Goal: Obtain resource: Download file/media

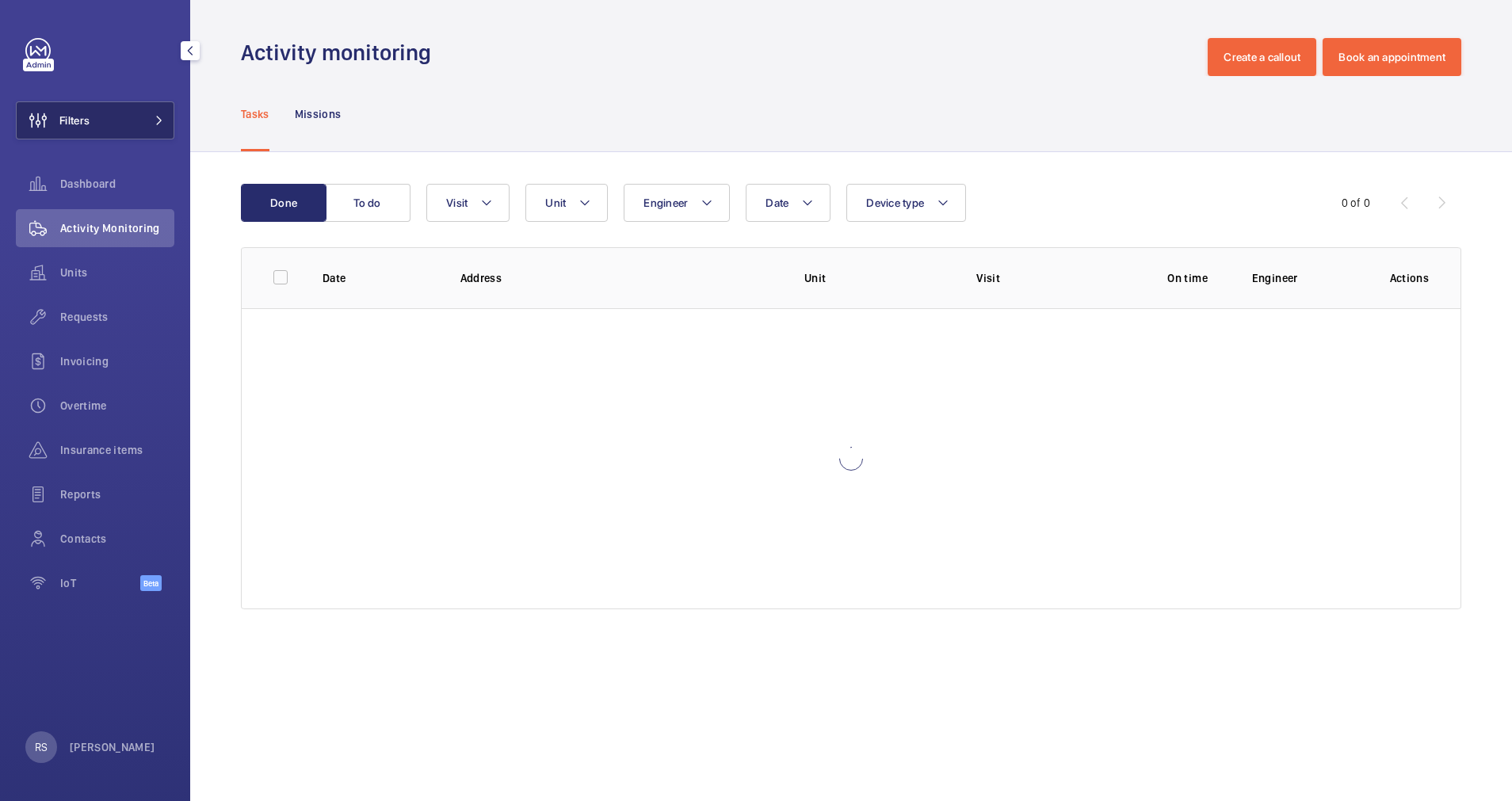
click at [134, 118] on button "Filters" at bounding box center [95, 121] width 158 height 38
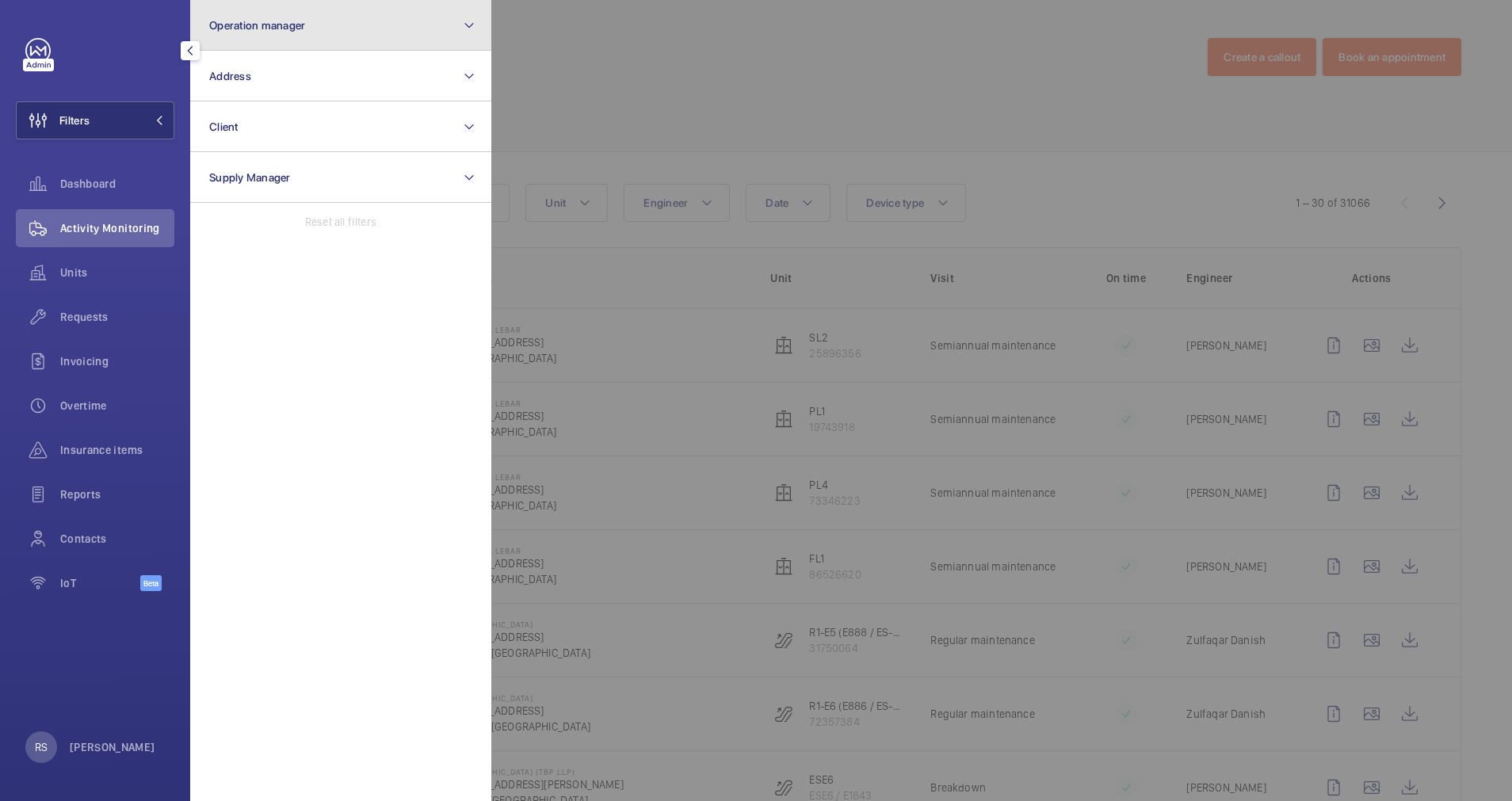
click at [322, 26] on button "Operation manager" at bounding box center [341, 25] width 301 height 51
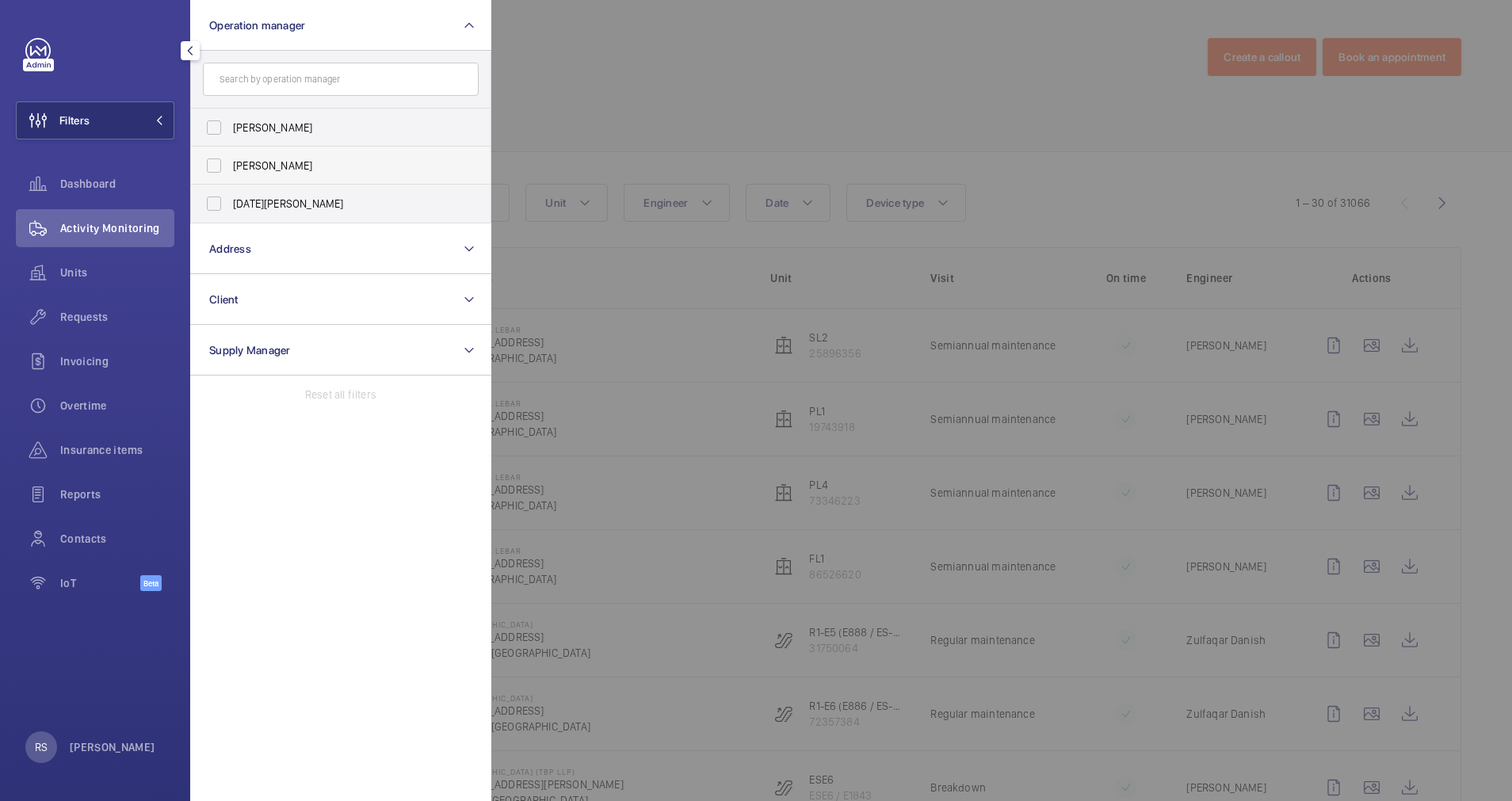
click at [299, 157] on span "[PERSON_NAME]" at bounding box center [342, 165] width 218 height 16
click at [230, 157] on input "[PERSON_NAME]" at bounding box center [214, 165] width 32 height 32
checkbox input "true"
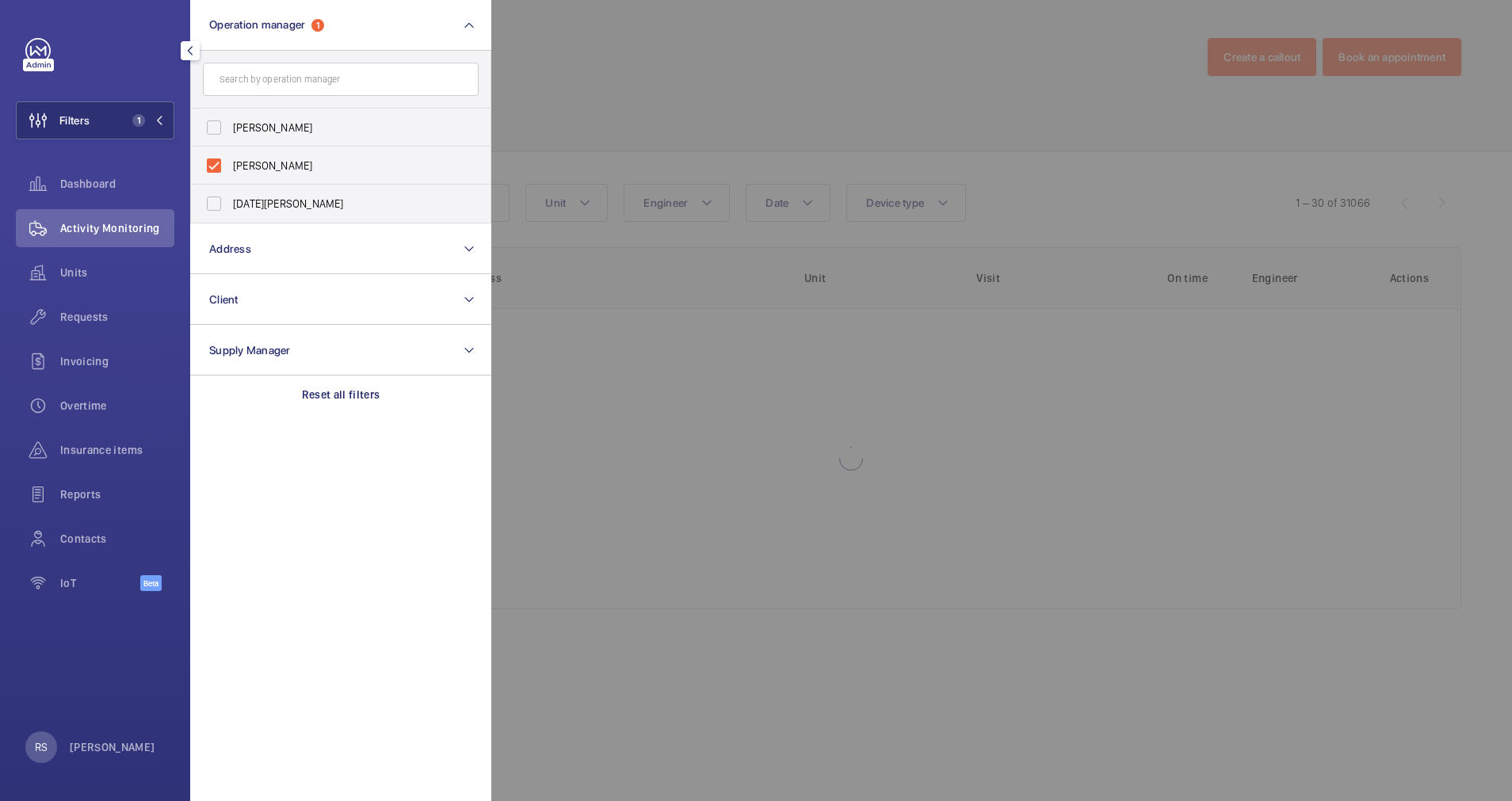
click at [618, 43] on div at bounding box center [1247, 400] width 1512 height 801
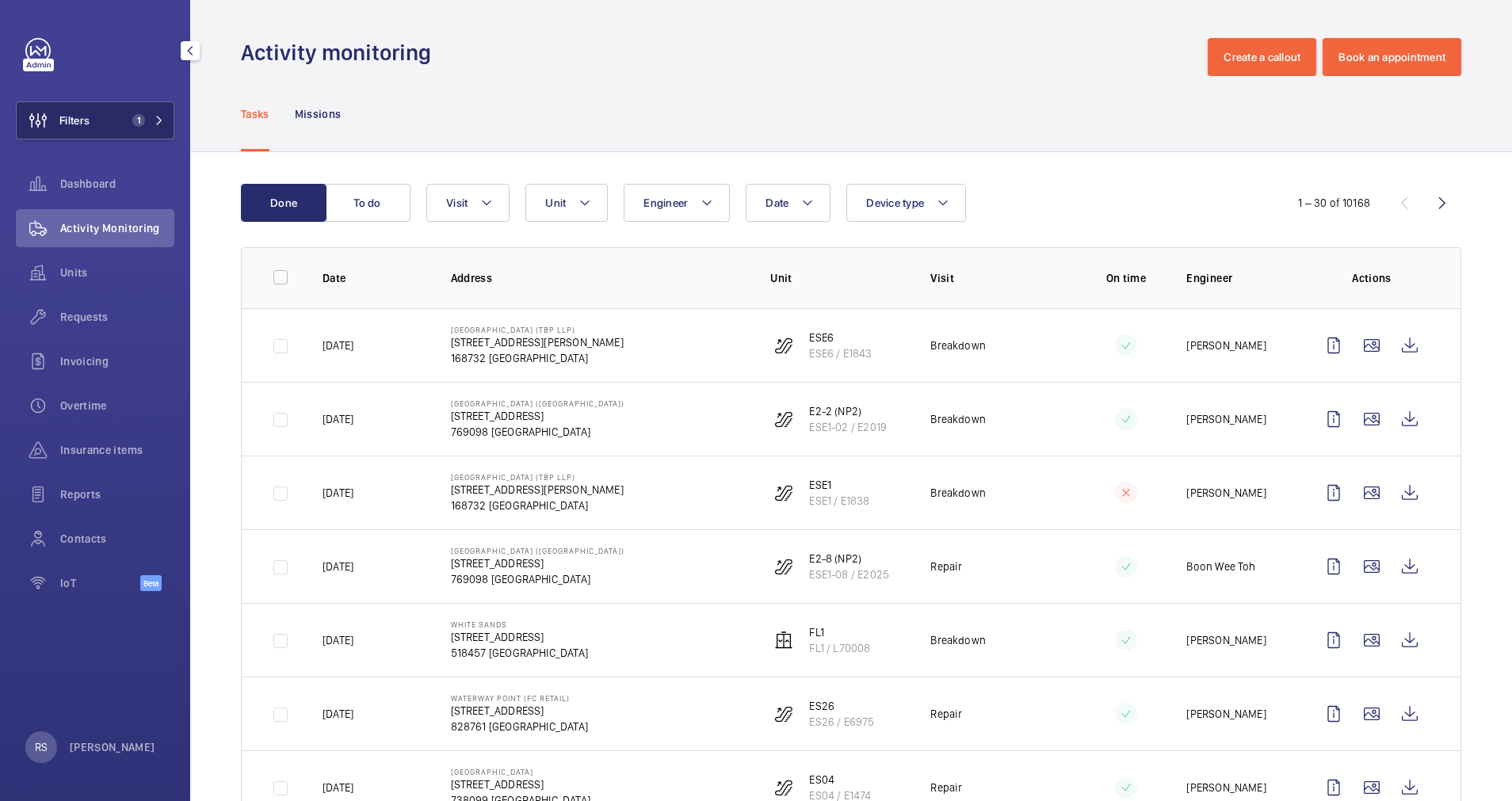
click at [154, 108] on button "Filters 1" at bounding box center [95, 121] width 158 height 38
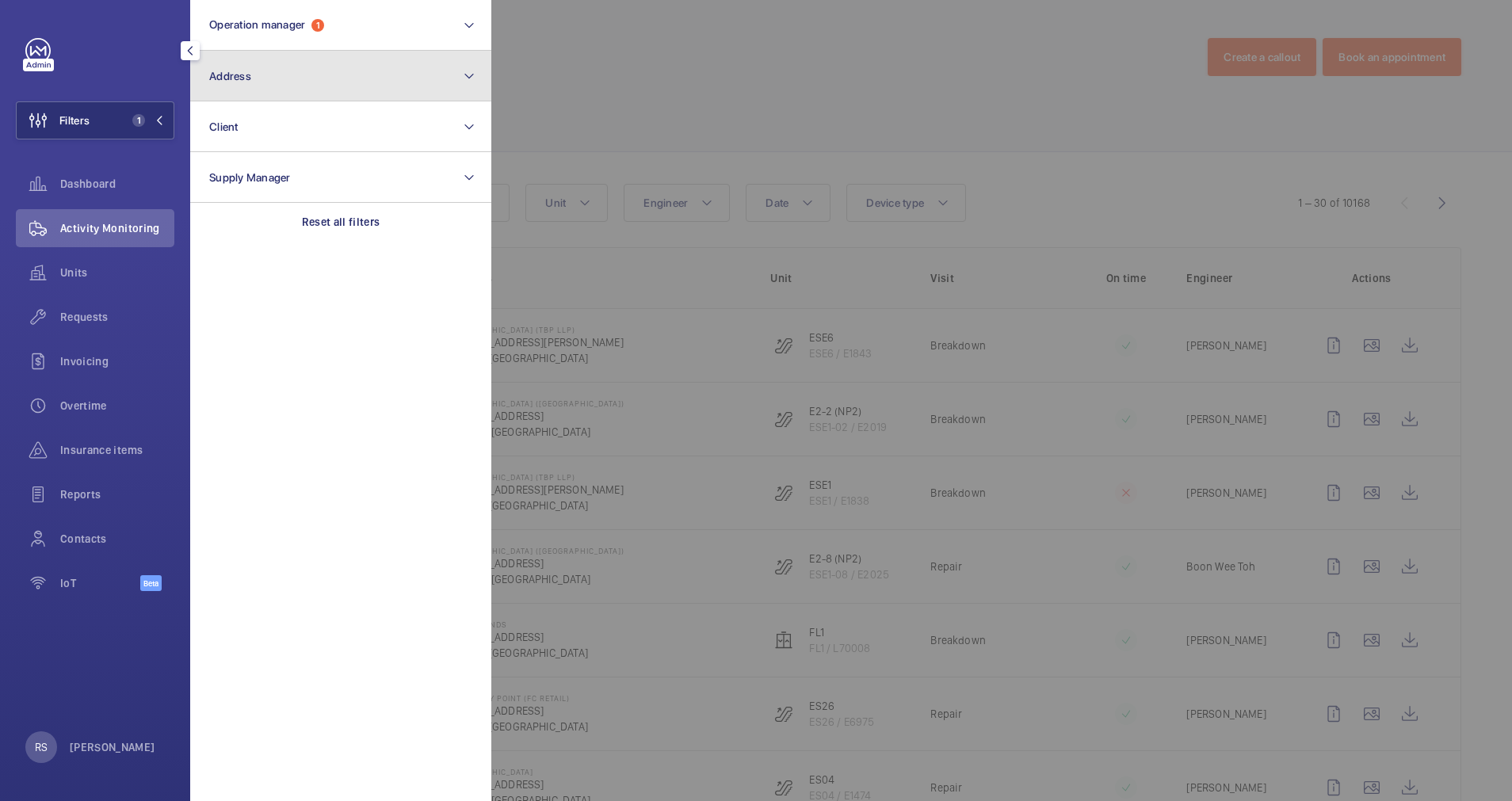
click at [317, 91] on button "Address" at bounding box center [341, 76] width 301 height 51
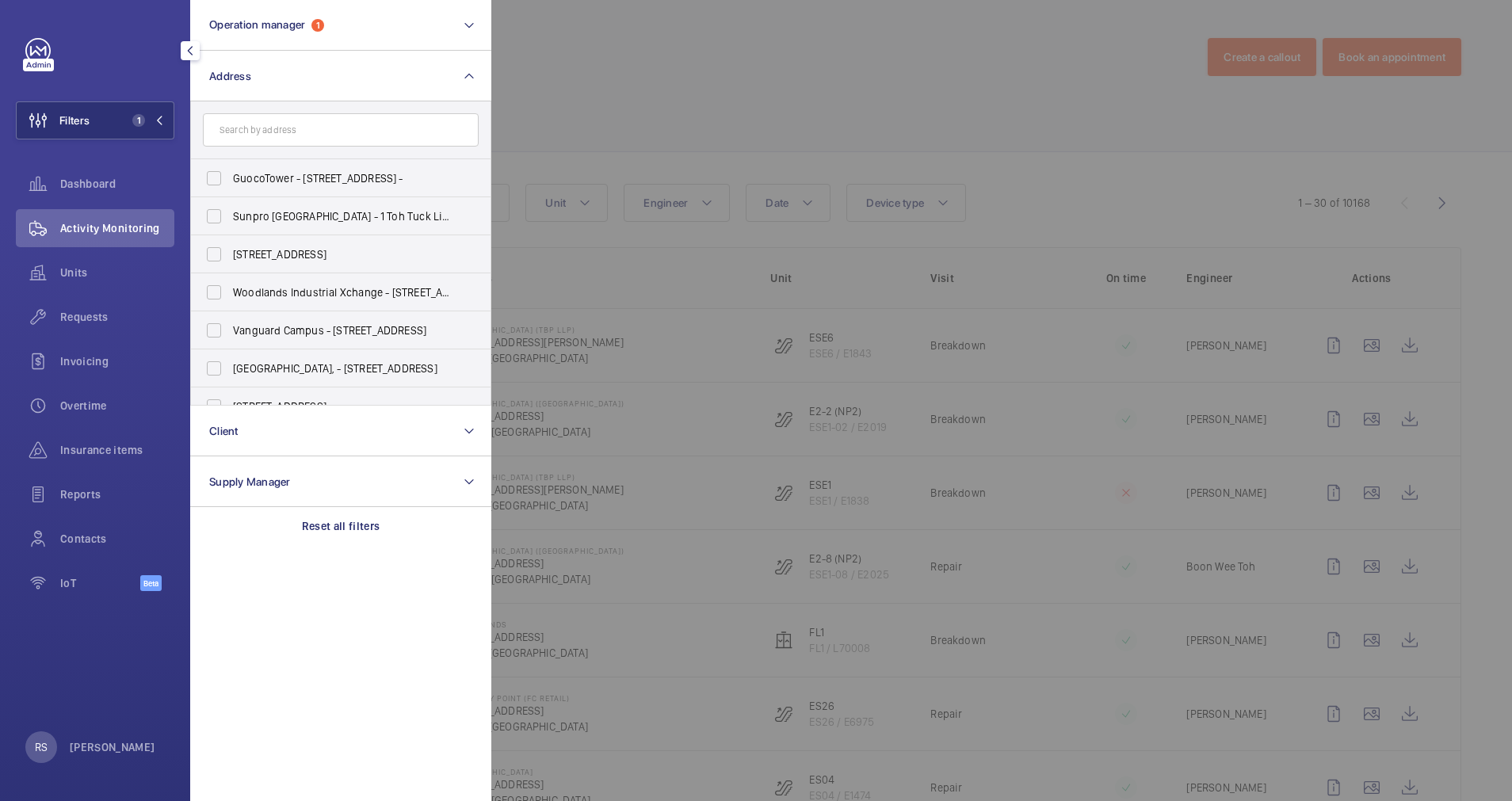
click at [302, 121] on input "text" at bounding box center [340, 130] width 275 height 34
type input "tiong [PERSON_NAME]"
click at [280, 329] on span "[PERSON_NAME]" at bounding box center [305, 330] width 83 height 12
click at [230, 329] on input "[GEOGRAPHIC_DATA][PERSON_NAME] (TBP LLP) - [STREET_ADDRESS][PERSON_NAME]" at bounding box center [214, 330] width 32 height 32
checkbox input "true"
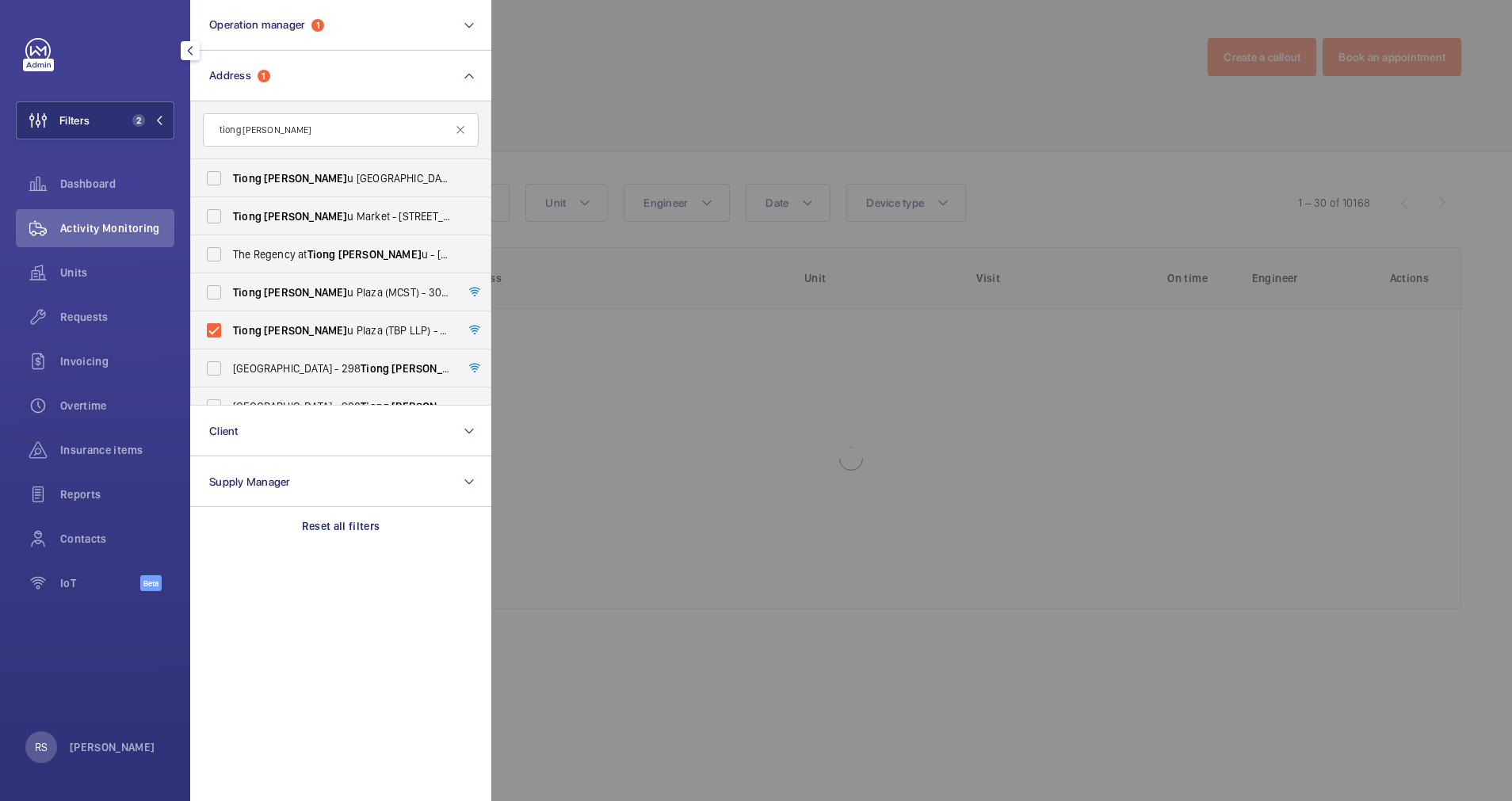
click at [584, 93] on div at bounding box center [1247, 400] width 1512 height 801
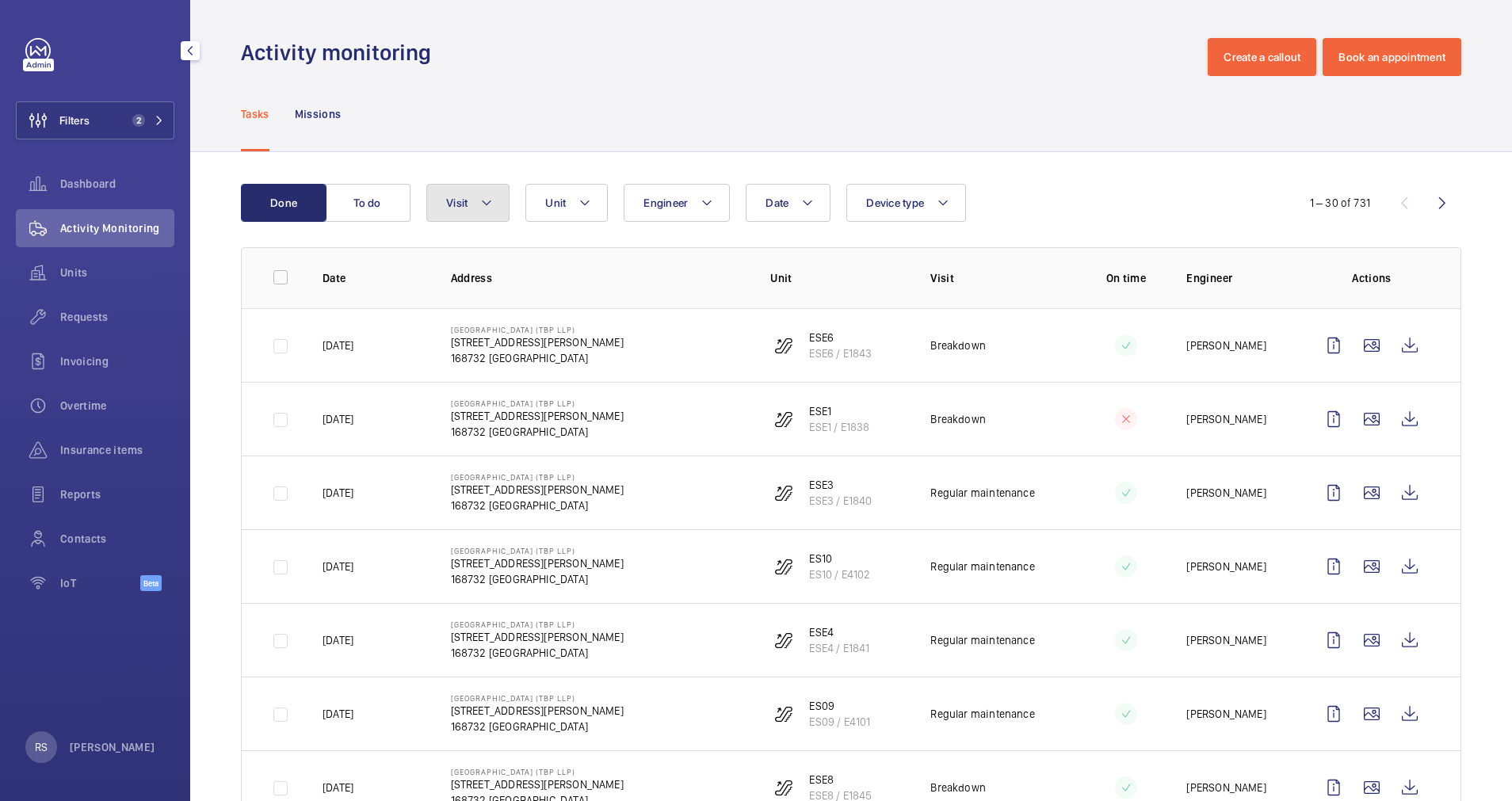
click at [487, 203] on mat-icon at bounding box center [486, 203] width 12 height 19
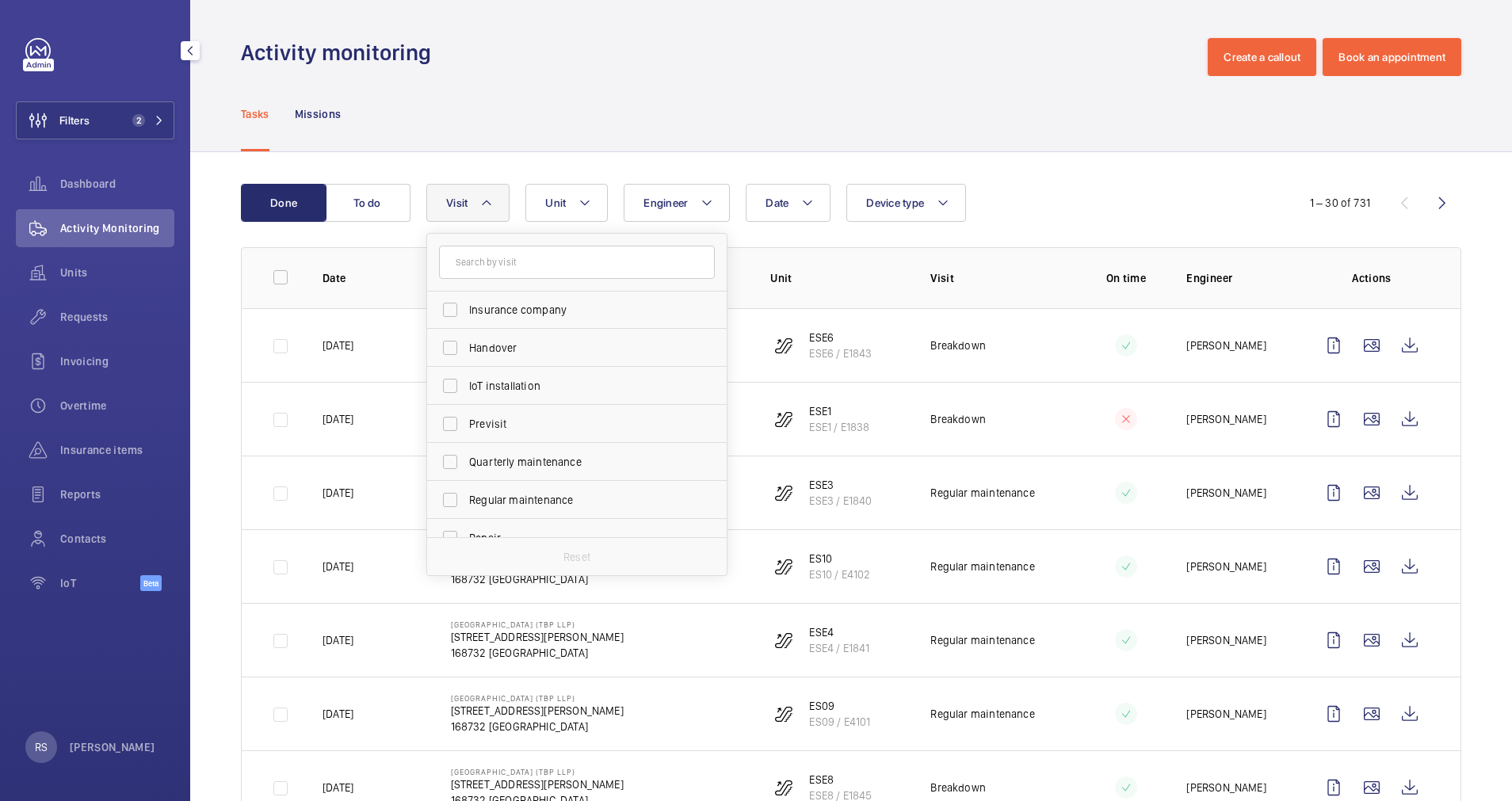
scroll to position [123, 0]
click at [544, 524] on span "Repair" at bounding box center [578, 530] width 218 height 16
click at [466, 524] on input "Repair" at bounding box center [450, 530] width 32 height 32
checkbox input "true"
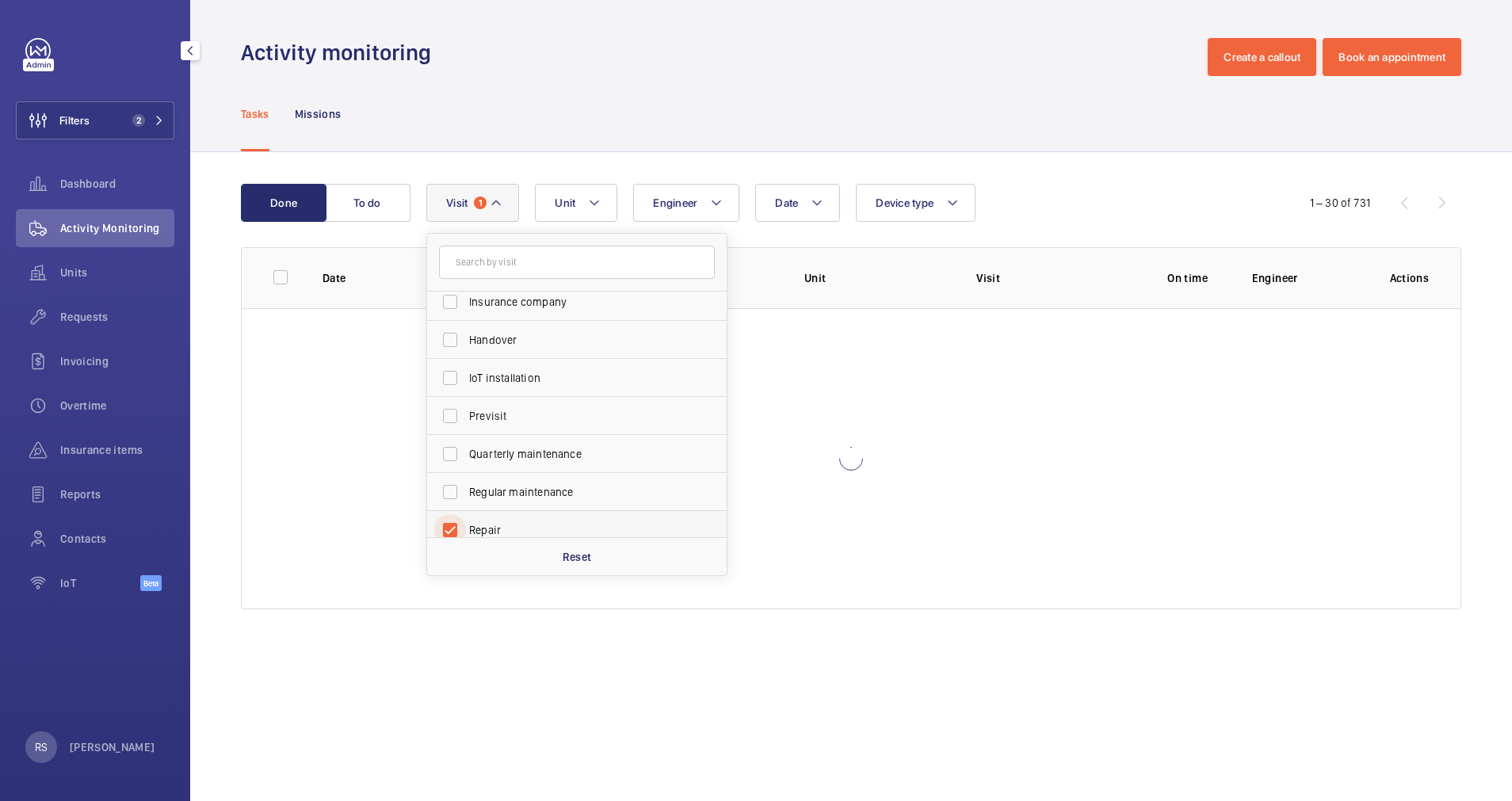
scroll to position [131, 0]
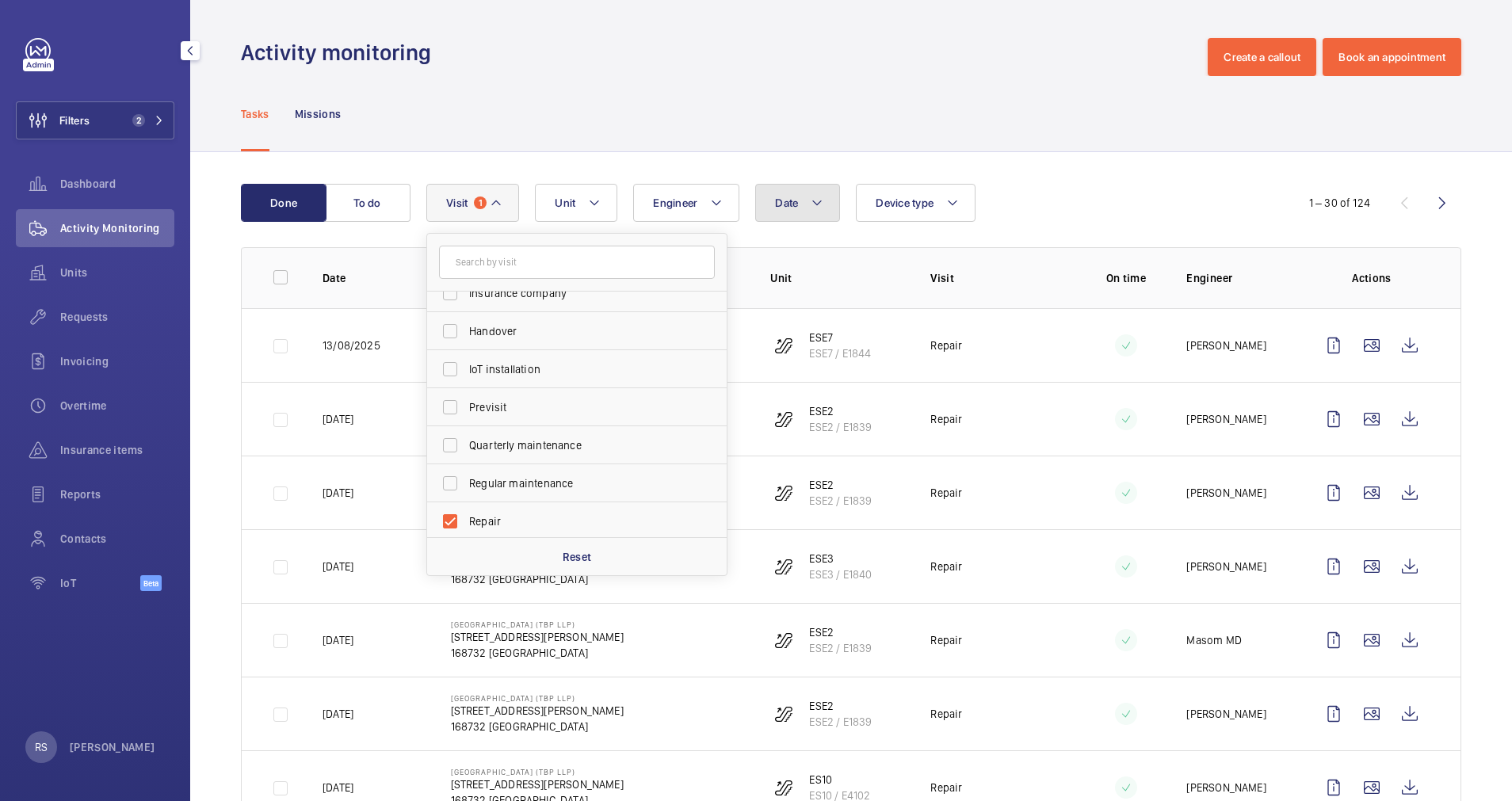
click at [800, 212] on button "Date" at bounding box center [797, 203] width 84 height 38
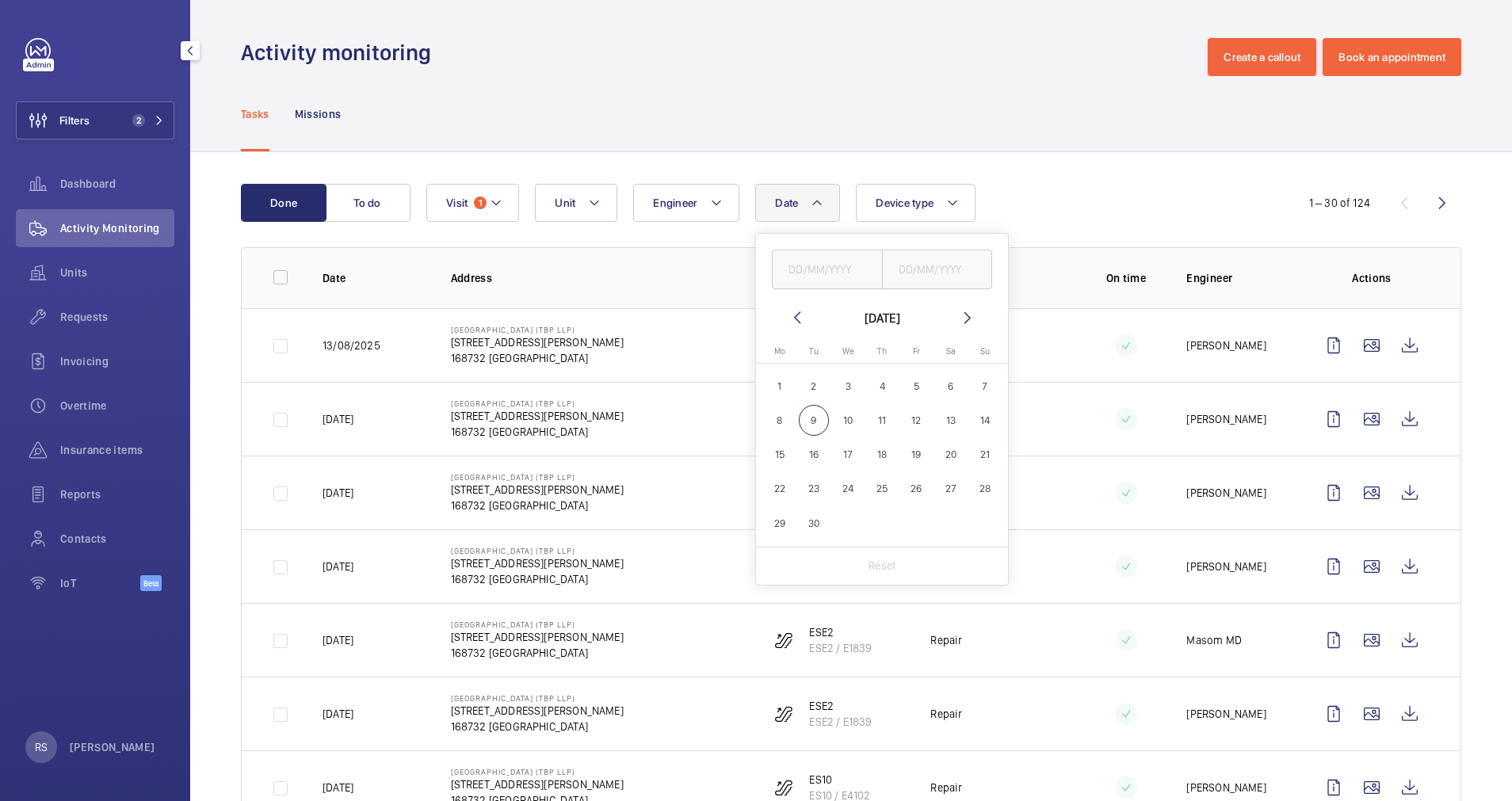
click at [798, 318] on mat-icon at bounding box center [797, 318] width 19 height 19
click at [917, 378] on span "1" at bounding box center [916, 387] width 31 height 31
type input "[DATE]"
click at [983, 519] on span "31" at bounding box center [984, 523] width 31 height 31
type input "[DATE]"
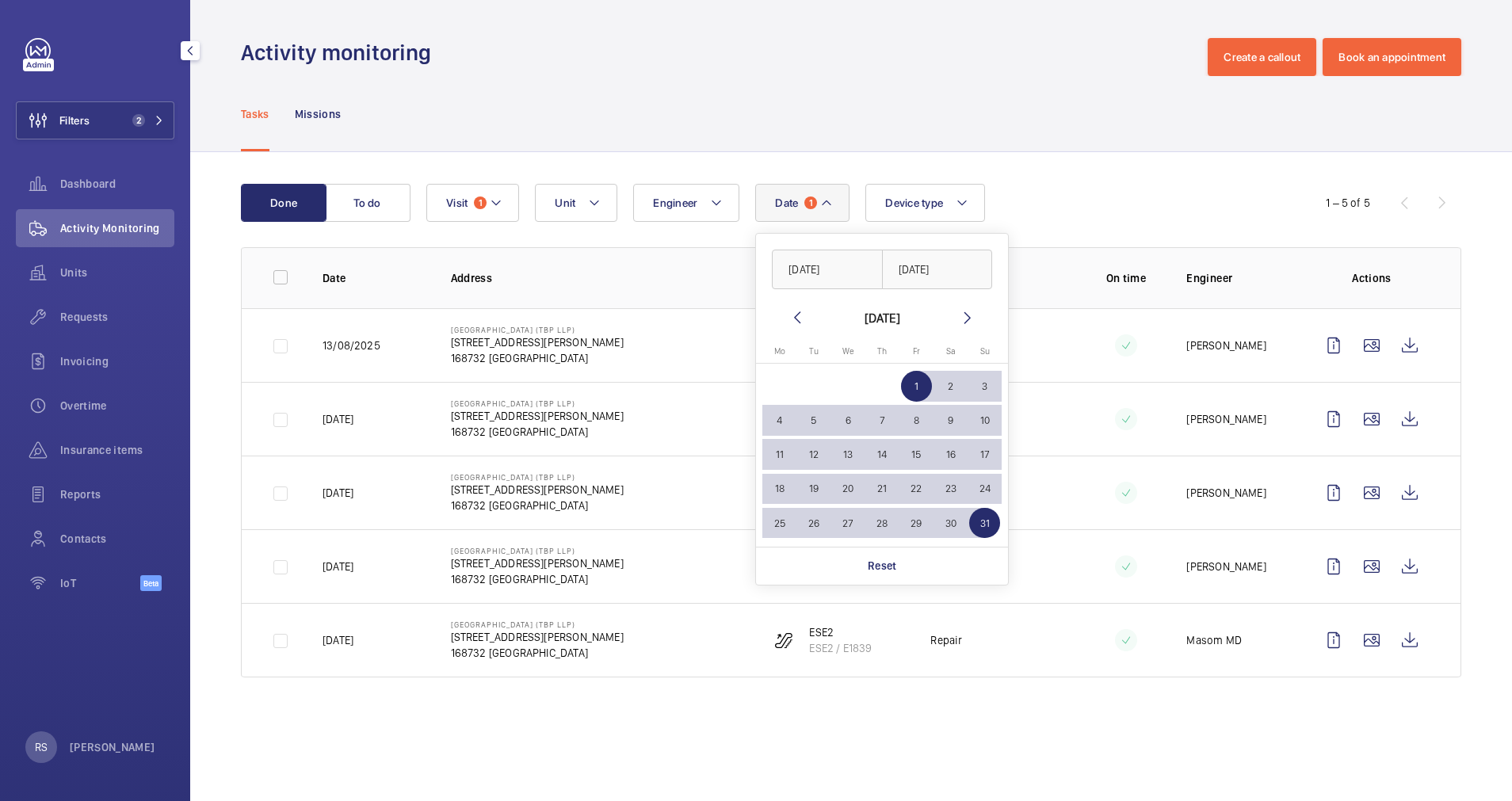
click at [973, 68] on div "Activity monitoring Create a callout Book an appointment" at bounding box center [851, 58] width 1220 height 38
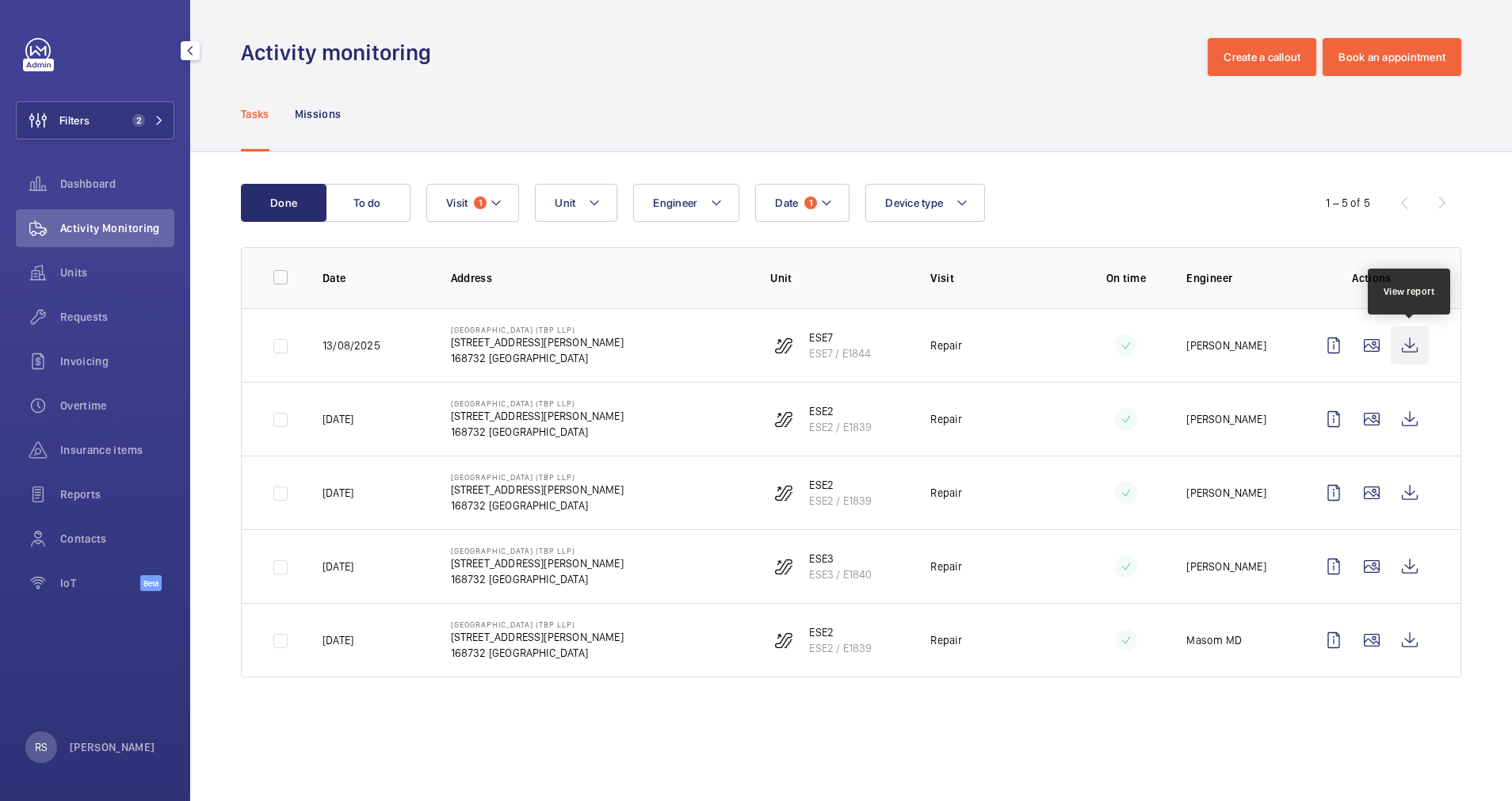
click at [1412, 340] on wm-front-icon-button at bounding box center [1410, 345] width 38 height 38
click at [1409, 432] on wm-front-icon-button at bounding box center [1410, 419] width 38 height 38
click at [1404, 504] on wm-front-icon-button at bounding box center [1410, 493] width 38 height 38
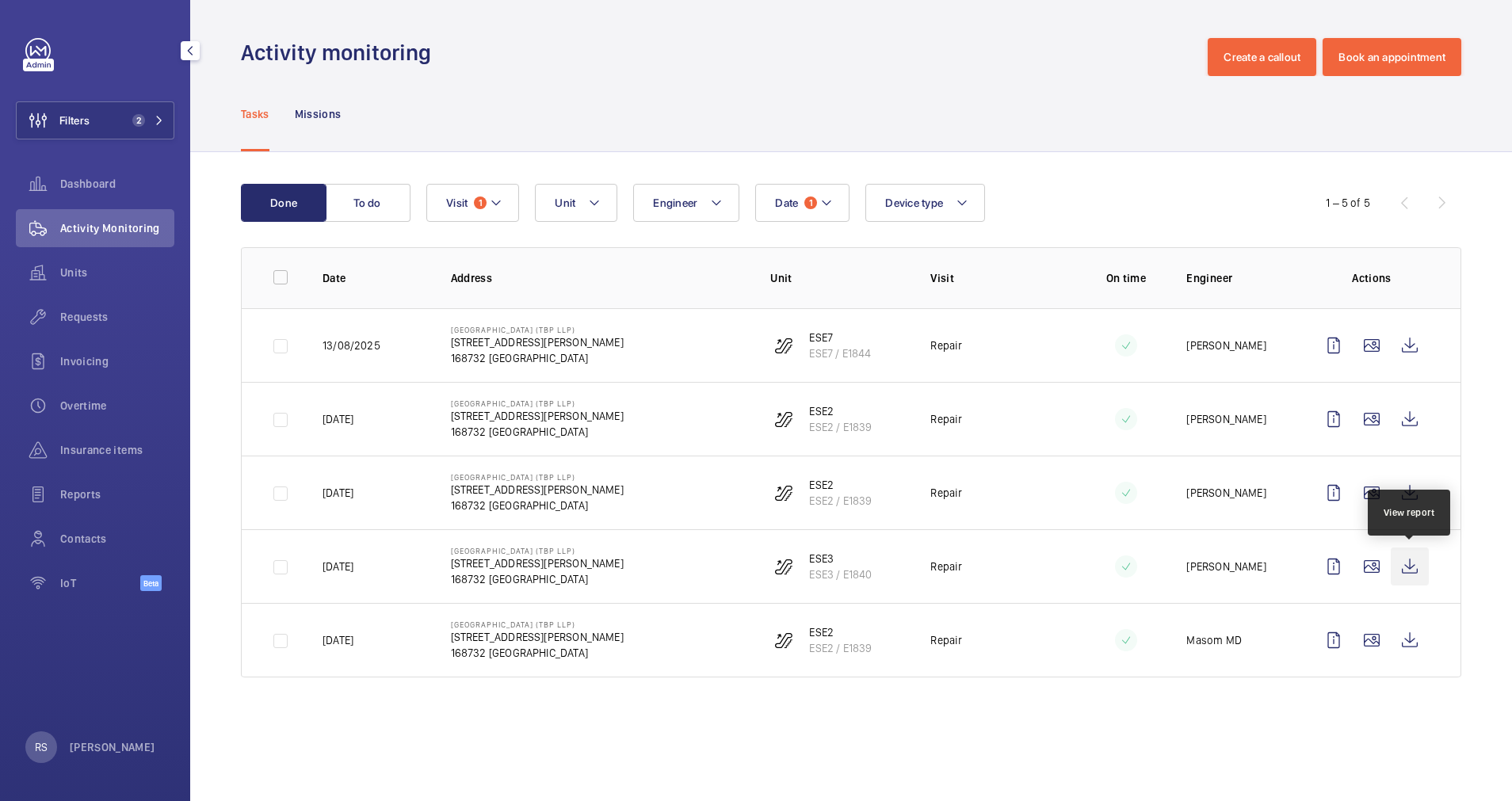
click at [1417, 575] on wm-front-icon-button at bounding box center [1410, 567] width 38 height 38
click at [1410, 647] on wm-front-icon-button at bounding box center [1410, 641] width 38 height 38
